Goal: Information Seeking & Learning: Understand process/instructions

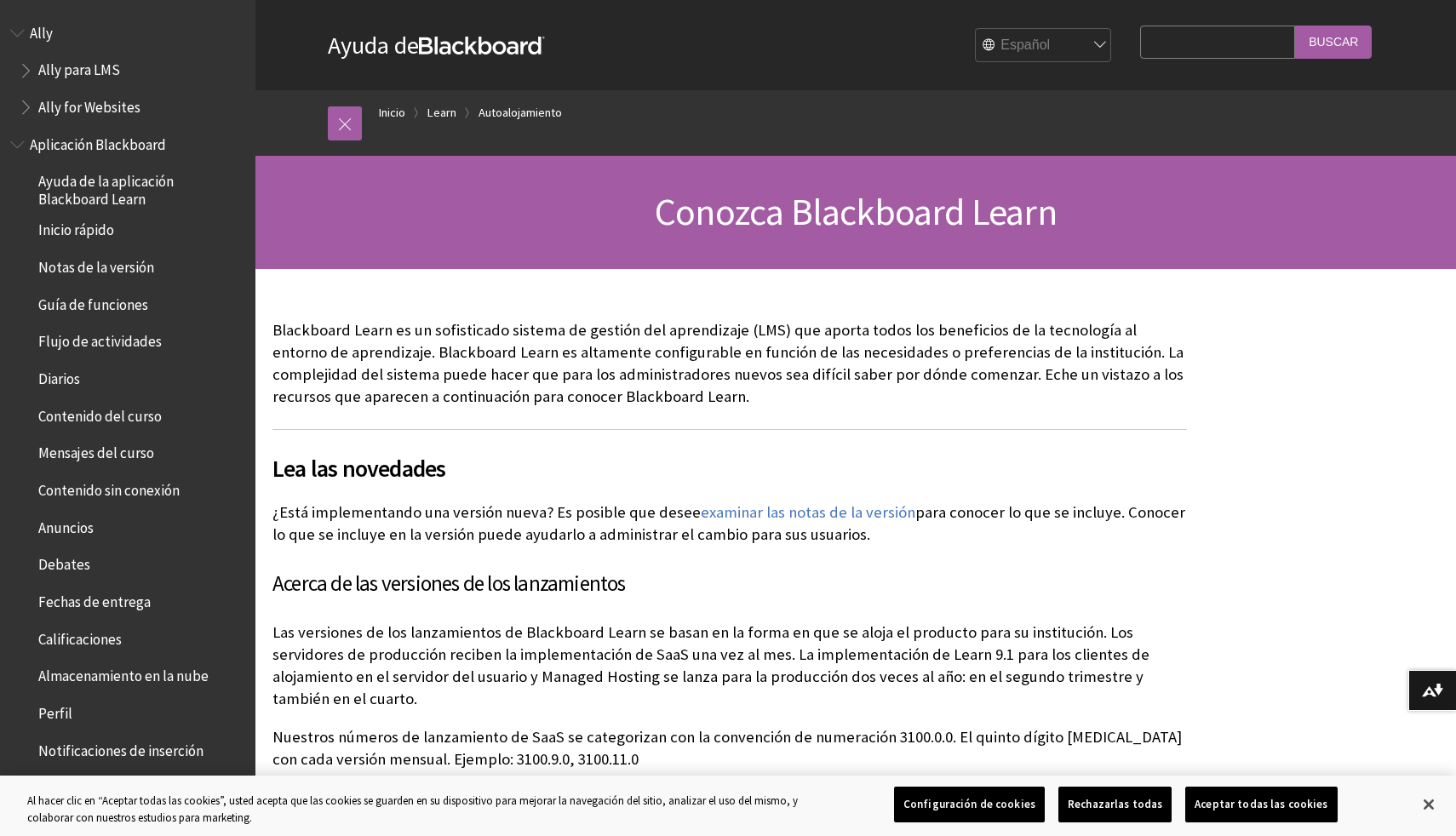
click at [136, 114] on span "Ally for Websites" at bounding box center [90, 104] width 102 height 23
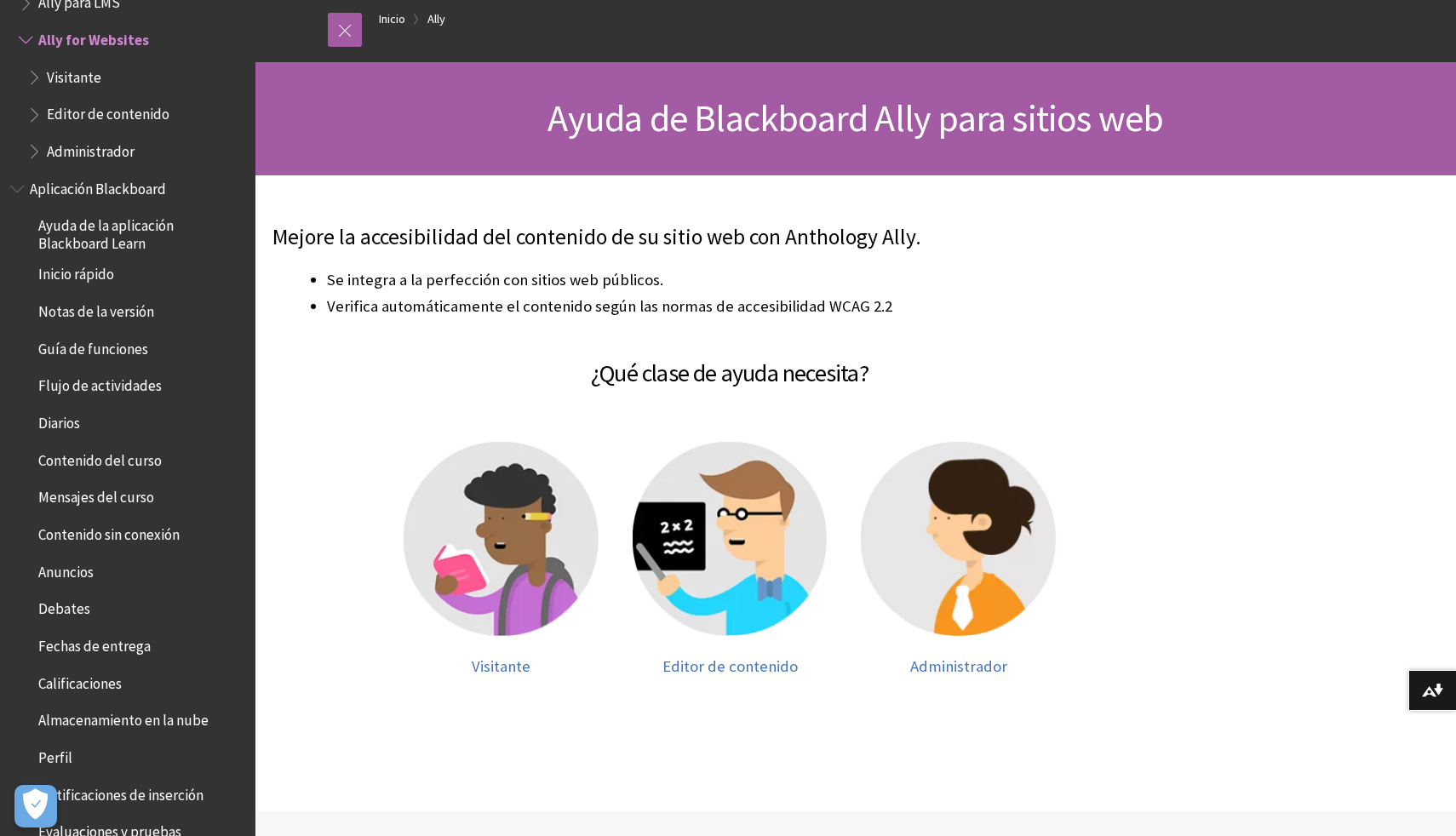
scroll to position [203, 0]
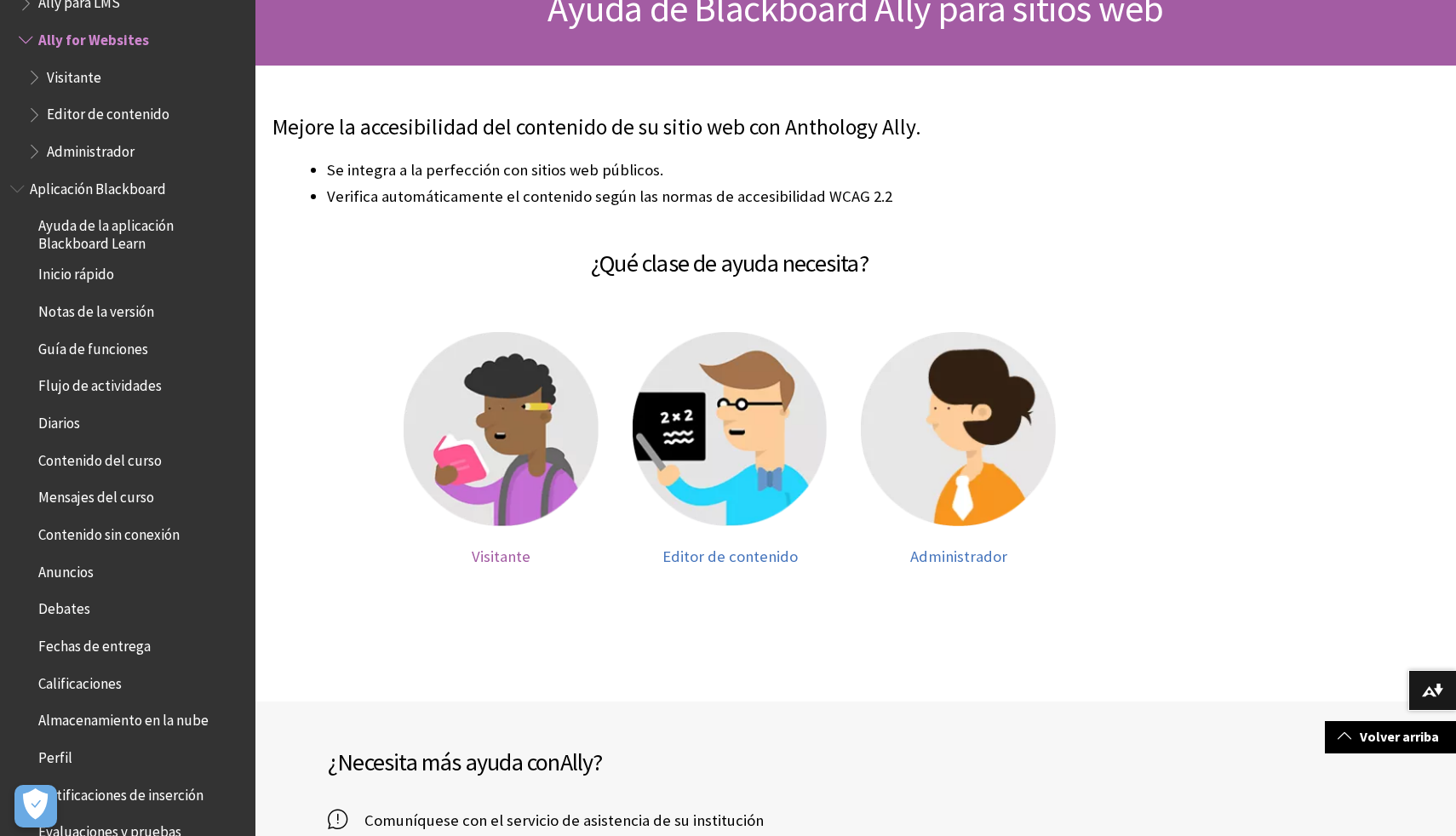
click at [485, 419] on img at bounding box center [501, 430] width 195 height 195
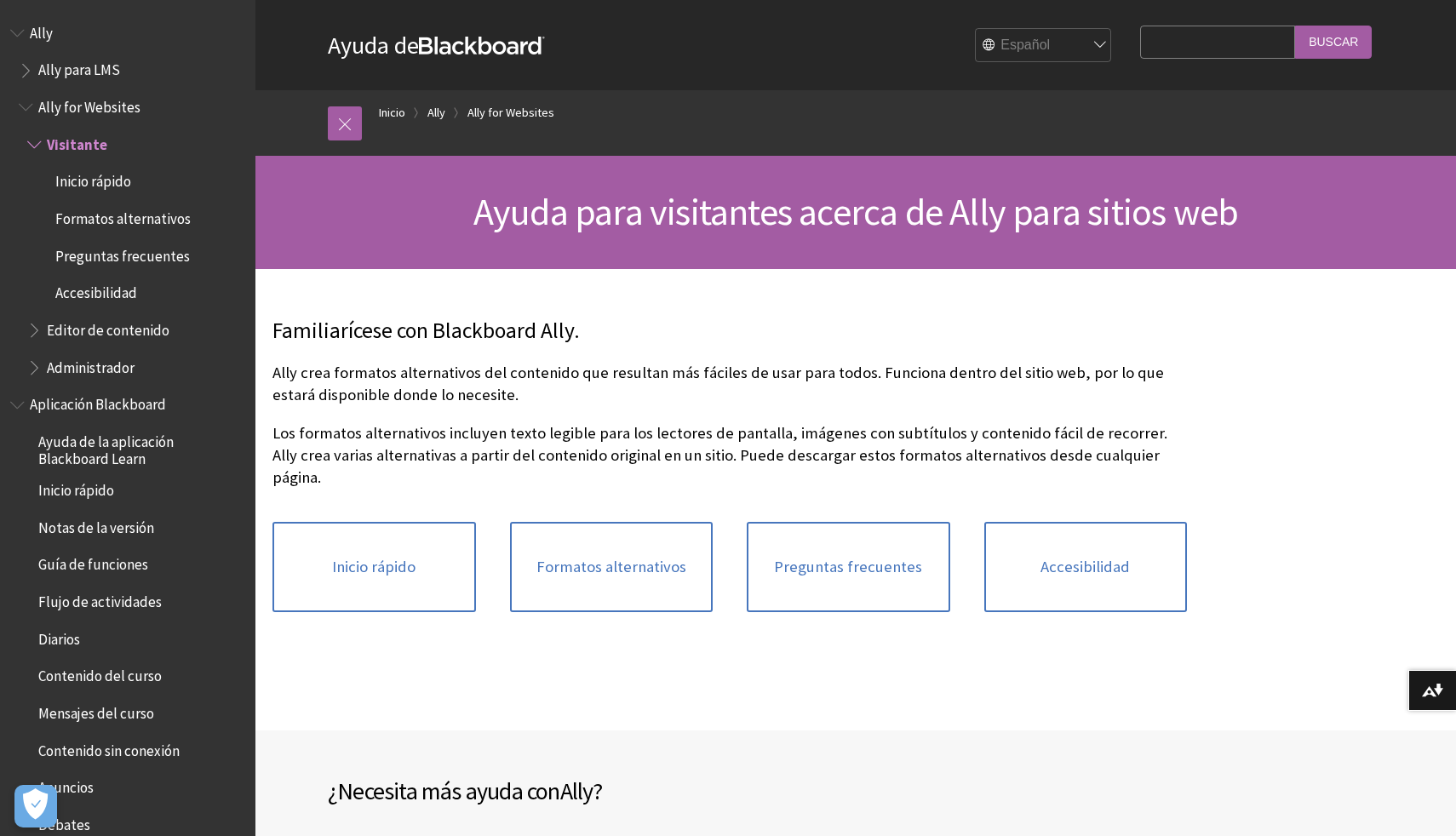
scroll to position [105, 0]
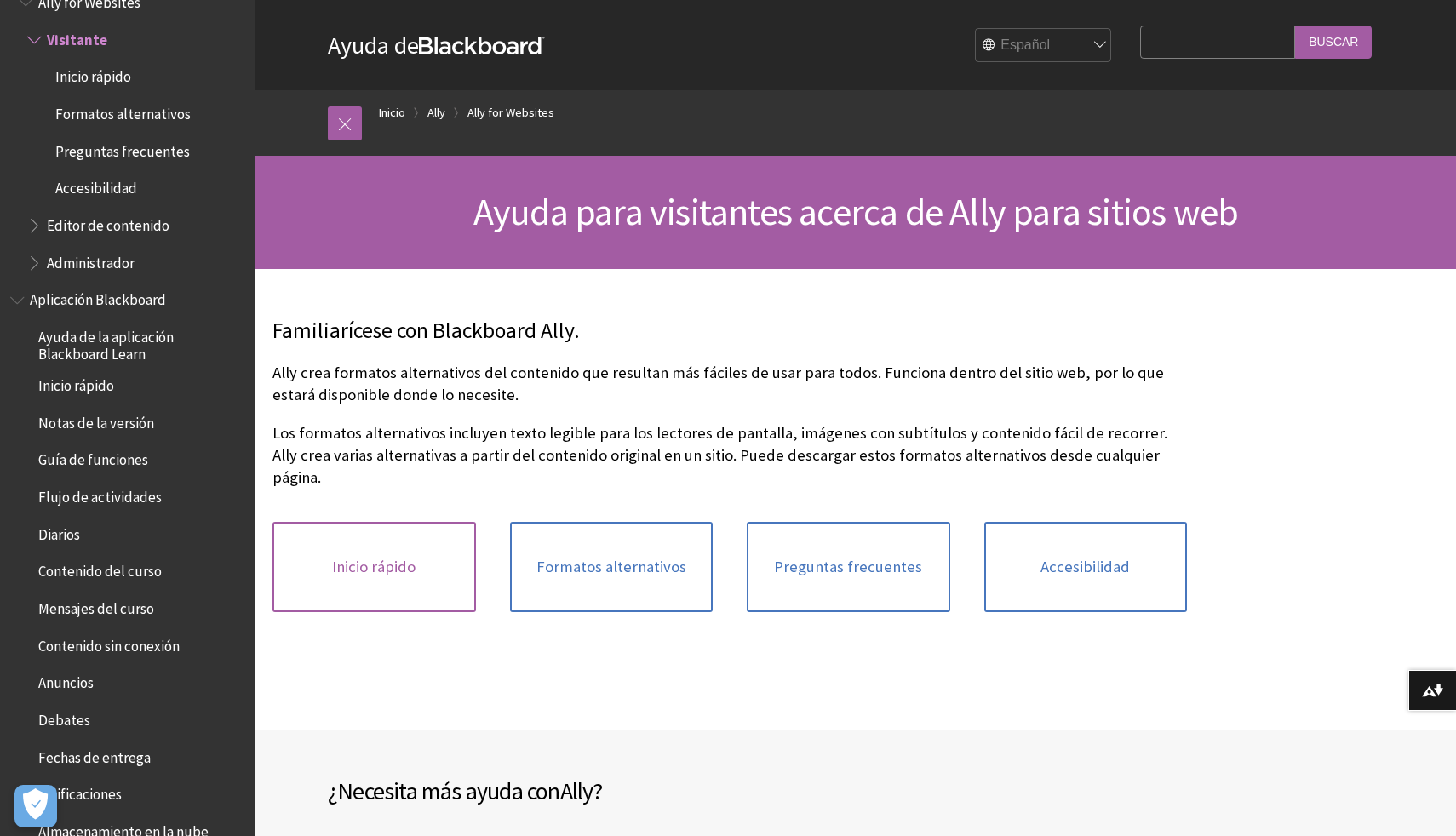
click at [387, 545] on link "Inicio rápido" at bounding box center [374, 567] width 203 height 91
